Goal: Task Accomplishment & Management: Use online tool/utility

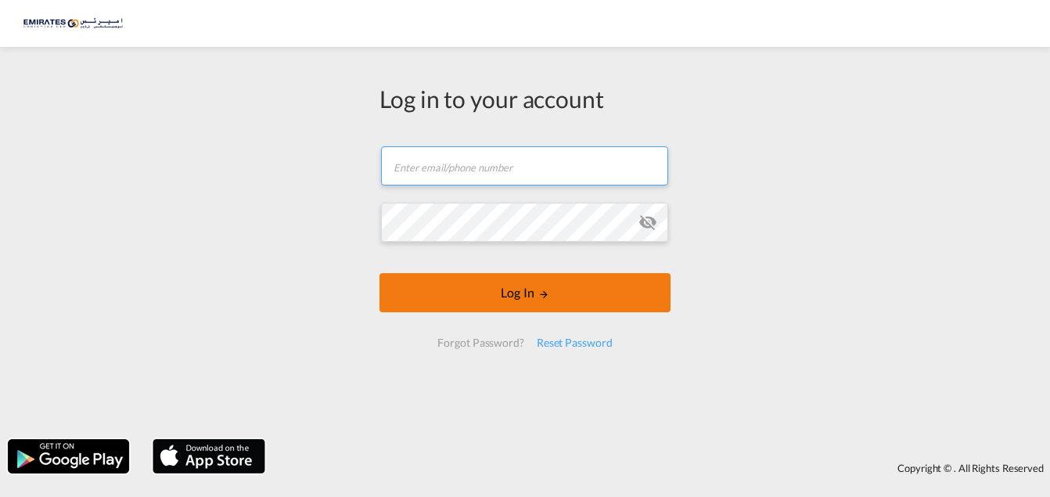
type input "[EMAIL_ADDRESS][DOMAIN_NAME]"
click at [457, 289] on button "Log In" at bounding box center [525, 292] width 291 height 39
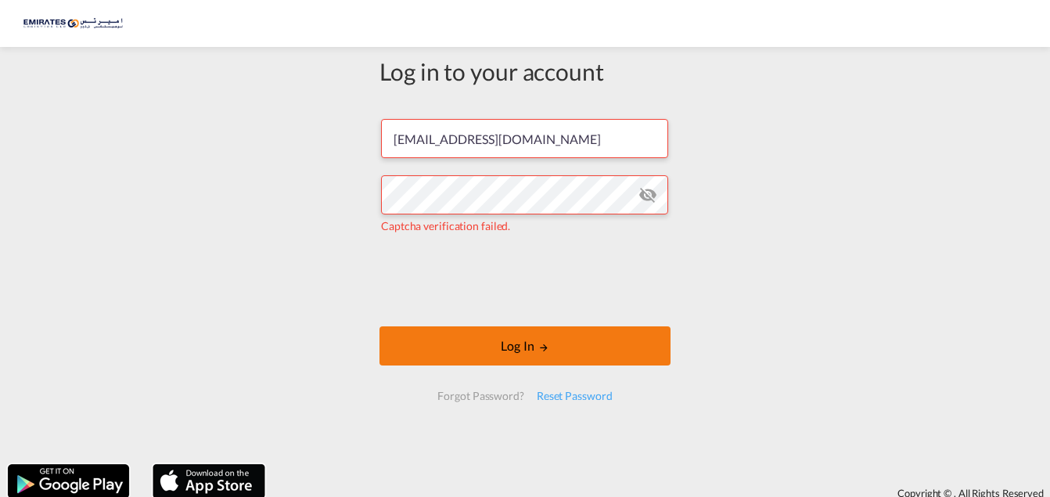
click at [459, 338] on button "Log In" at bounding box center [525, 345] width 291 height 39
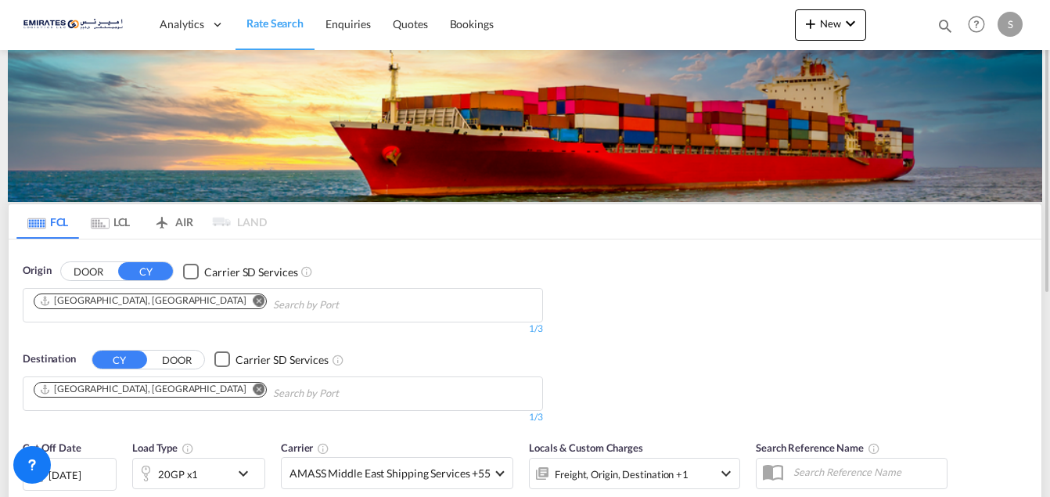
click at [254, 390] on md-icon "Remove" at bounding box center [260, 389] width 12 height 12
